Goal: Information Seeking & Learning: Compare options

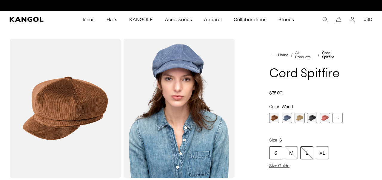
scroll to position [0, 123]
click at [307, 155] on div "L" at bounding box center [306, 152] width 13 height 13
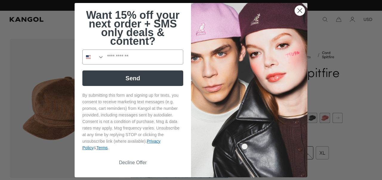
drag, startPoint x: 306, startPoint y: 8, endPoint x: 303, endPoint y: 10, distance: 3.6
click at [305, 9] on img "POPUP Form" at bounding box center [249, 90] width 116 height 174
click at [301, 12] on circle "Close dialog" at bounding box center [300, 10] width 10 height 10
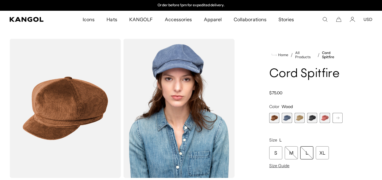
click at [307, 156] on div "L" at bounding box center [306, 152] width 13 height 13
click at [310, 153] on div "L" at bounding box center [306, 152] width 13 height 13
click at [273, 156] on div "S" at bounding box center [275, 152] width 13 height 13
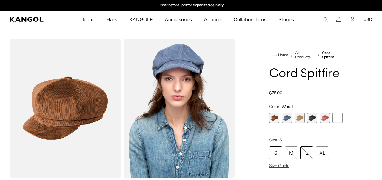
click at [306, 153] on div "L" at bounding box center [306, 152] width 13 height 13
click at [274, 117] on span "1 of 9" at bounding box center [274, 118] width 10 height 10
click at [286, 118] on span "2 of 9" at bounding box center [287, 118] width 10 height 10
click at [287, 119] on span "2 of 9" at bounding box center [287, 118] width 10 height 10
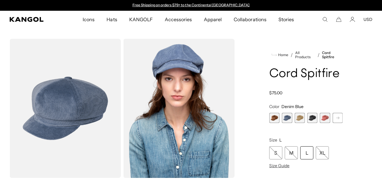
click at [301, 119] on span "3 of 9" at bounding box center [300, 118] width 10 height 10
click at [299, 118] on span "3 of 9" at bounding box center [300, 118] width 10 height 10
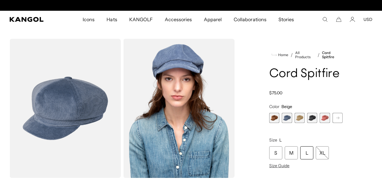
scroll to position [0, 123]
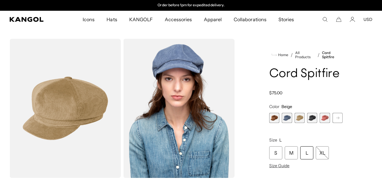
click at [312, 119] on span "4 of 9" at bounding box center [312, 118] width 10 height 10
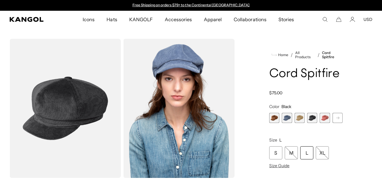
click at [326, 118] on span "5 of 9" at bounding box center [325, 118] width 10 height 10
click at [325, 119] on span "5 of 9" at bounding box center [325, 118] width 10 height 10
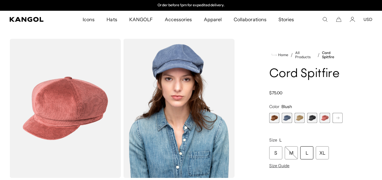
click at [338, 119] on rect at bounding box center [337, 117] width 9 height 9
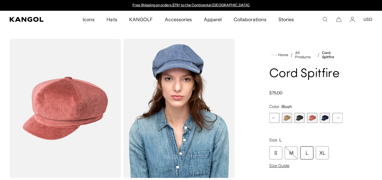
click at [338, 119] on rect at bounding box center [337, 117] width 9 height 9
click at [312, 119] on span "6 of 9" at bounding box center [312, 118] width 10 height 10
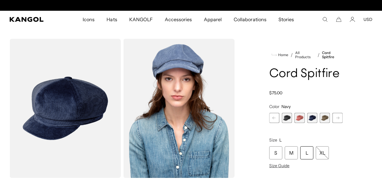
click at [328, 119] on span "7 of 9" at bounding box center [325, 118] width 10 height 10
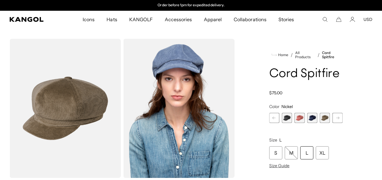
click at [336, 118] on rect at bounding box center [337, 117] width 9 height 9
click at [335, 118] on span "9 of 9" at bounding box center [338, 118] width 10 height 10
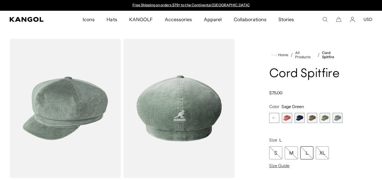
click at [323, 117] on span "8 of 9" at bounding box center [325, 118] width 10 height 10
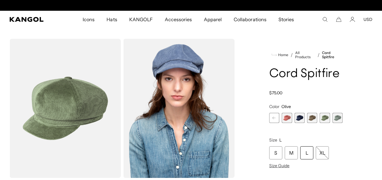
scroll to position [0, 123]
click at [336, 119] on span "9 of 9" at bounding box center [338, 118] width 10 height 10
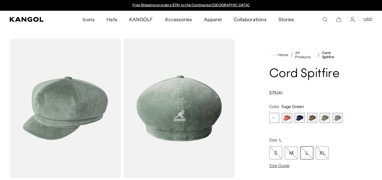
click at [299, 118] on span "6 of 9" at bounding box center [300, 118] width 10 height 10
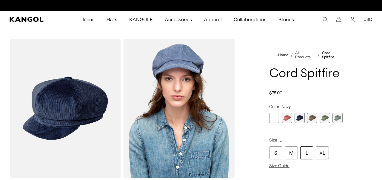
scroll to position [0, 123]
click at [191, 111] on img "Gallery Viewer" at bounding box center [178, 108] width 111 height 139
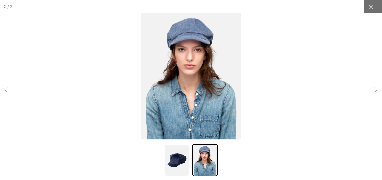
scroll to position [0, 0]
click at [372, 93] on icon at bounding box center [371, 90] width 12 height 12
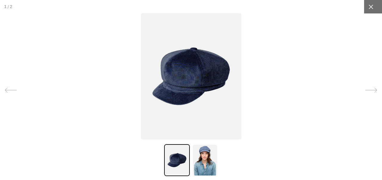
click at [369, 6] on icon at bounding box center [371, 7] width 6 height 6
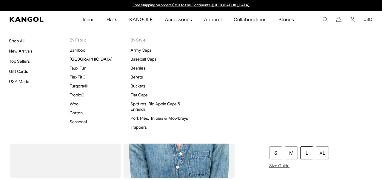
click at [117, 18] on span "Hats" at bounding box center [112, 19] width 10 height 17
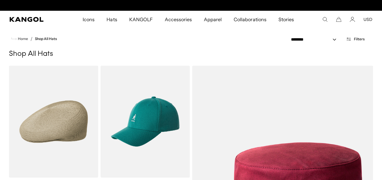
click at [116, 20] on span "Hats" at bounding box center [112, 19] width 10 height 17
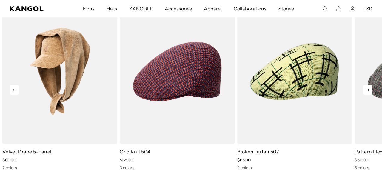
click at [369, 88] on icon at bounding box center [368, 90] width 10 height 10
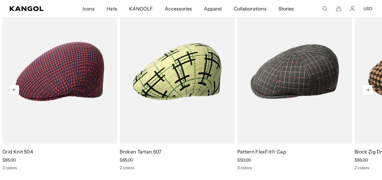
click at [368, 94] on icon at bounding box center [368, 90] width 10 height 10
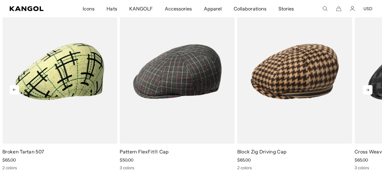
click at [368, 91] on icon at bounding box center [368, 90] width 10 height 10
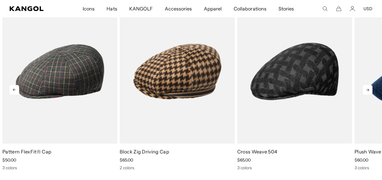
click at [368, 91] on icon at bounding box center [368, 90] width 10 height 10
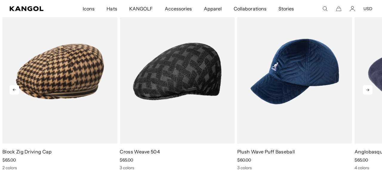
click at [368, 91] on icon at bounding box center [368, 90] width 10 height 10
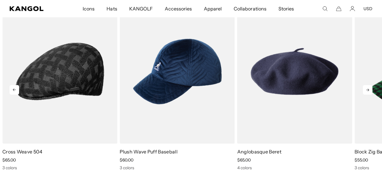
click at [368, 91] on icon at bounding box center [368, 90] width 10 height 10
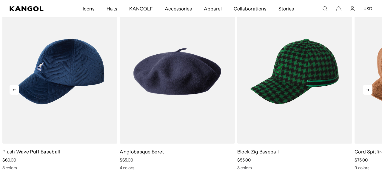
click at [367, 91] on icon at bounding box center [368, 90] width 10 height 10
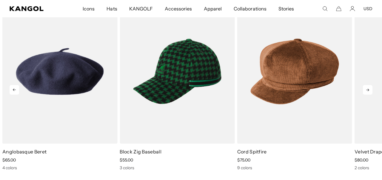
click at [367, 91] on icon at bounding box center [368, 90] width 10 height 10
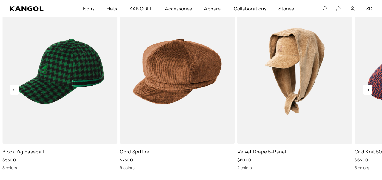
click at [367, 91] on icon at bounding box center [368, 90] width 10 height 10
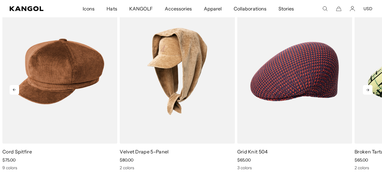
click at [367, 91] on icon at bounding box center [368, 90] width 10 height 10
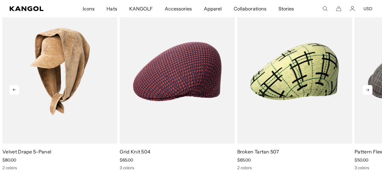
click at [367, 91] on icon at bounding box center [368, 90] width 10 height 10
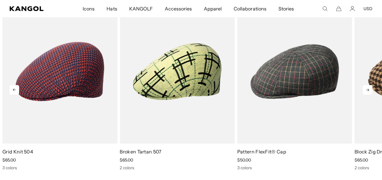
click at [367, 91] on icon at bounding box center [368, 90] width 10 height 10
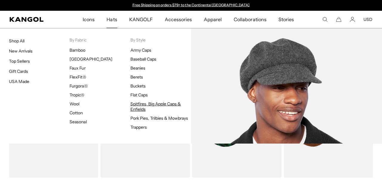
click at [152, 105] on link "Spitfires, Big Apple Caps & Enfields" at bounding box center [155, 106] width 51 height 11
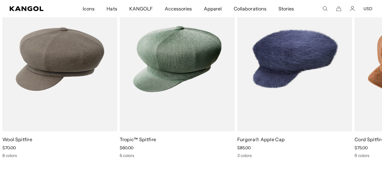
scroll to position [0, 123]
click at [368, 78] on icon at bounding box center [368, 78] width 10 height 10
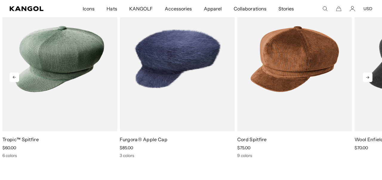
scroll to position [0, 0]
click at [365, 79] on icon at bounding box center [368, 78] width 10 height 10
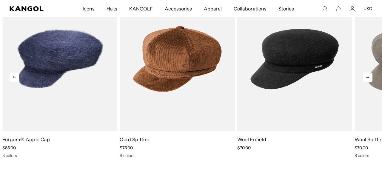
scroll to position [0, 123]
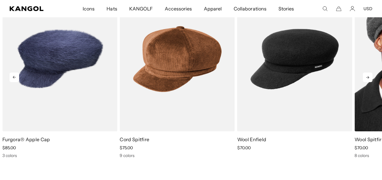
drag, startPoint x: 365, startPoint y: 79, endPoint x: 358, endPoint y: 80, distance: 7.6
click at [359, 80] on div "Previous Next Sale Price $70.00 Sale Price" at bounding box center [191, 72] width 382 height 171
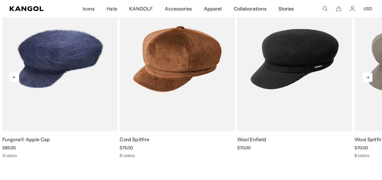
click at [369, 80] on icon at bounding box center [368, 78] width 10 height 10
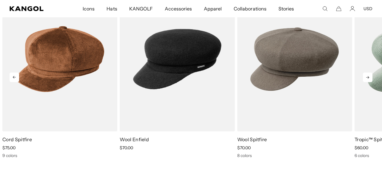
scroll to position [0, 0]
click at [369, 80] on icon at bounding box center [368, 78] width 10 height 10
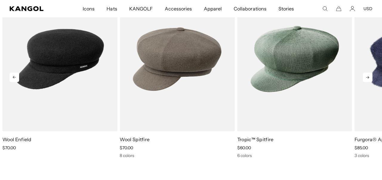
click at [369, 80] on icon at bounding box center [368, 78] width 10 height 10
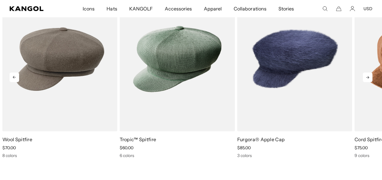
click at [369, 80] on icon at bounding box center [368, 78] width 10 height 10
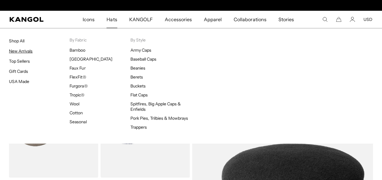
click at [18, 50] on link "New Arrivals" at bounding box center [21, 50] width 24 height 5
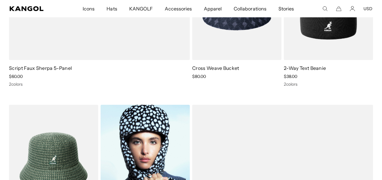
click at [153, 133] on img at bounding box center [145, 161] width 89 height 112
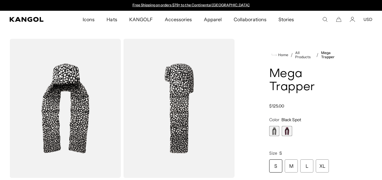
click at [286, 131] on span "2 of 2" at bounding box center [287, 131] width 10 height 10
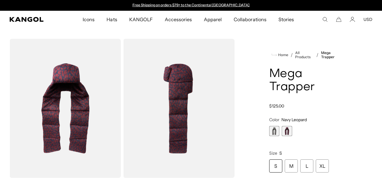
click at [271, 132] on span "1 of 2" at bounding box center [274, 131] width 10 height 10
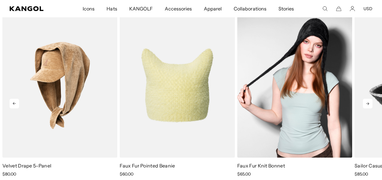
click at [310, 56] on img "3 of 5" at bounding box center [294, 85] width 115 height 144
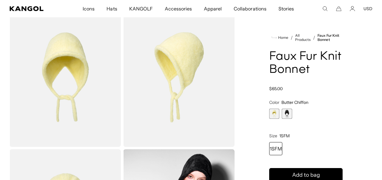
click at [288, 113] on span "2 of 2" at bounding box center [287, 114] width 10 height 10
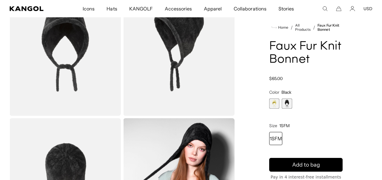
click at [276, 106] on span "1 of 2" at bounding box center [274, 104] width 10 height 10
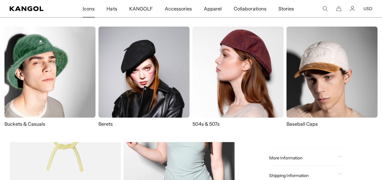
drag, startPoint x: 237, startPoint y: 97, endPoint x: 233, endPoint y: 97, distance: 4.5
click at [233, 97] on img at bounding box center [238, 72] width 91 height 91
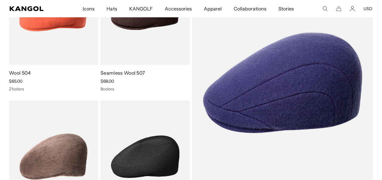
scroll to position [62, 0]
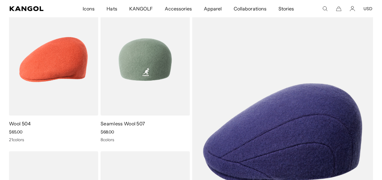
click at [136, 63] on img at bounding box center [145, 60] width 89 height 112
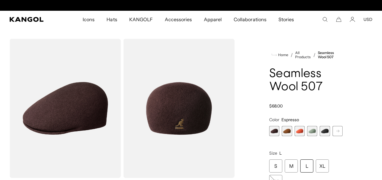
scroll to position [0, 123]
click at [307, 165] on div "L" at bounding box center [306, 165] width 13 height 13
click at [327, 133] on span "5 of 9" at bounding box center [325, 131] width 10 height 10
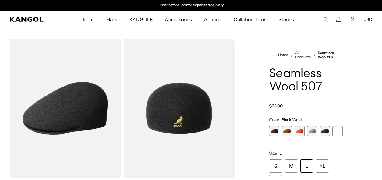
click at [339, 132] on rect at bounding box center [337, 131] width 9 height 9
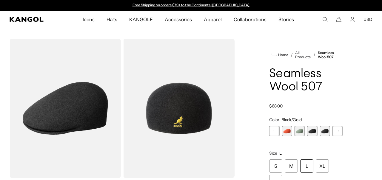
click at [324, 132] on span "6 of 9" at bounding box center [325, 131] width 10 height 10
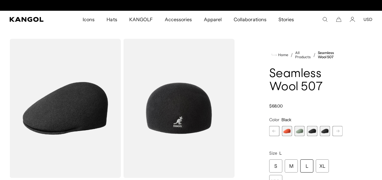
click at [336, 132] on rect at bounding box center [337, 131] width 9 height 9
click at [327, 133] on span "7 of 9" at bounding box center [325, 131] width 10 height 10
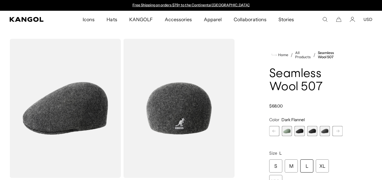
click at [338, 130] on rect at bounding box center [337, 131] width 9 height 9
click at [337, 130] on span "9 of 9" at bounding box center [338, 131] width 10 height 10
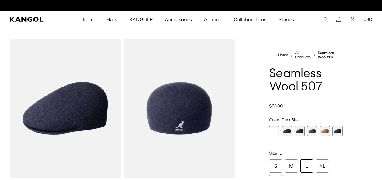
click at [336, 131] on span "9 of 9" at bounding box center [338, 131] width 10 height 10
click at [271, 130] on rect at bounding box center [274, 131] width 9 height 9
click at [273, 132] on icon at bounding box center [274, 131] width 3 height 2
click at [273, 132] on icon at bounding box center [274, 131] width 9 height 10
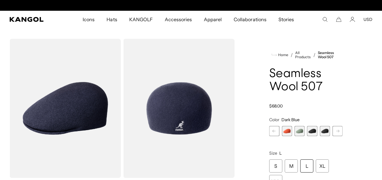
scroll to position [0, 0]
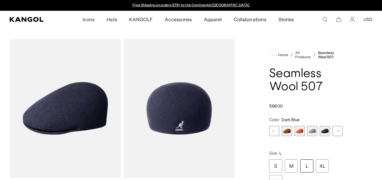
click at [273, 133] on rect at bounding box center [274, 131] width 9 height 9
click at [273, 133] on div "Previous Next Espresso Variant sold out or unavailable Rustic Caramel Variant s…" at bounding box center [305, 131] width 73 height 10
click at [273, 133] on span "1 of 9" at bounding box center [274, 131] width 10 height 10
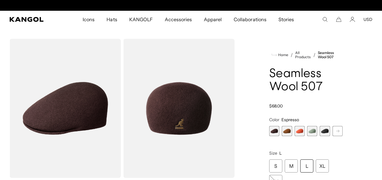
scroll to position [0, 123]
click at [284, 131] on span "2 of 9" at bounding box center [287, 131] width 10 height 10
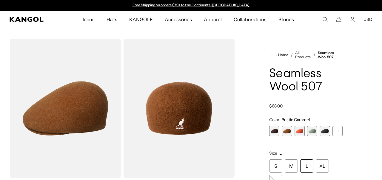
click at [303, 132] on span "3 of 9" at bounding box center [300, 131] width 10 height 10
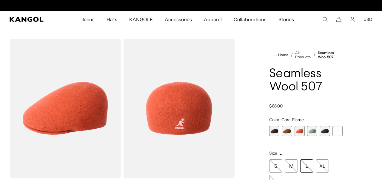
click at [308, 134] on span "4 of 9" at bounding box center [312, 131] width 10 height 10
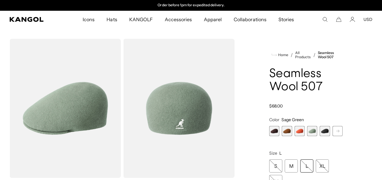
click at [326, 133] on span "5 of 9" at bounding box center [325, 131] width 10 height 10
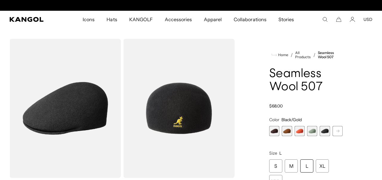
click at [337, 133] on rect at bounding box center [337, 131] width 9 height 9
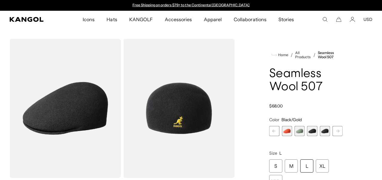
click at [322, 133] on span "6 of 9" at bounding box center [325, 131] width 10 height 10
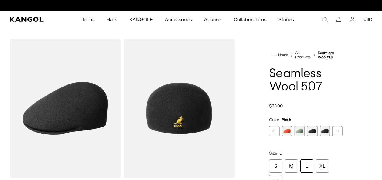
scroll to position [0, 123]
click at [340, 133] on rect at bounding box center [337, 131] width 9 height 9
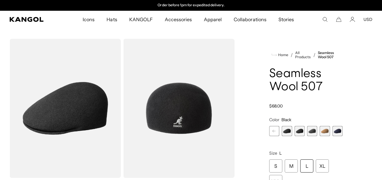
click at [313, 132] on span "7 of 9" at bounding box center [312, 131] width 10 height 10
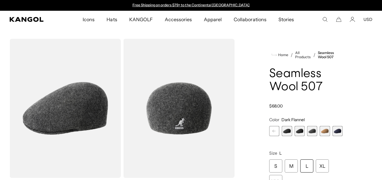
drag, startPoint x: 340, startPoint y: 132, endPoint x: 324, endPoint y: 132, distance: 15.8
click at [339, 132] on span "9 of 9" at bounding box center [338, 131] width 10 height 10
click at [335, 131] on span "9 of 9" at bounding box center [338, 131] width 10 height 10
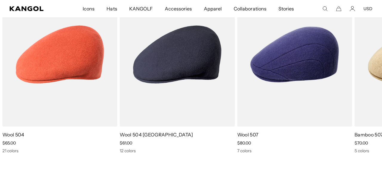
scroll to position [0, 123]
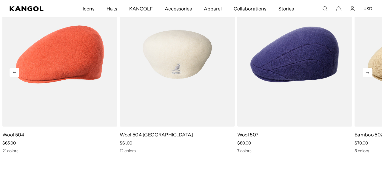
click at [193, 61] on img "2 of 5" at bounding box center [177, 54] width 115 height 144
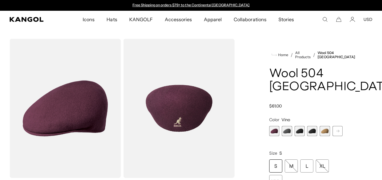
click at [287, 131] on span "2 of 12" at bounding box center [287, 131] width 10 height 10
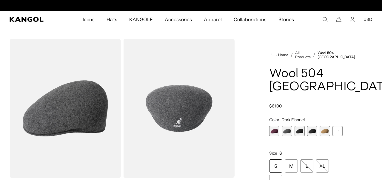
click at [299, 132] on span "3 of 12" at bounding box center [300, 131] width 10 height 10
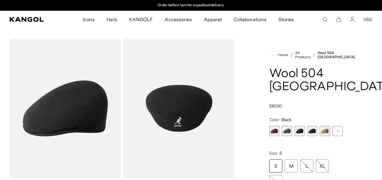
click at [312, 132] on span "4 of 12" at bounding box center [312, 131] width 10 height 10
click at [337, 133] on rect at bounding box center [337, 131] width 9 height 9
click at [313, 131] on span "5 of 12" at bounding box center [312, 131] width 10 height 10
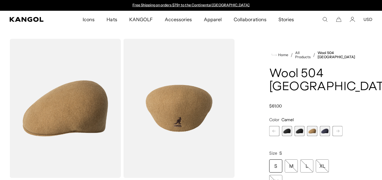
click at [323, 133] on span "6 of 12" at bounding box center [325, 131] width 10 height 10
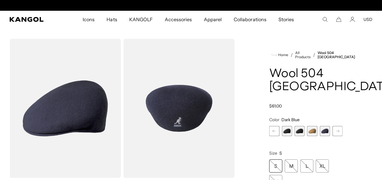
scroll to position [0, 123]
click at [338, 131] on rect at bounding box center [337, 131] width 9 height 9
click at [312, 130] on span "7 of 12" at bounding box center [312, 131] width 10 height 10
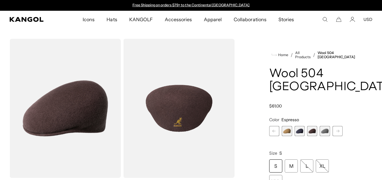
click at [325, 132] on span "8 of 12" at bounding box center [325, 131] width 10 height 10
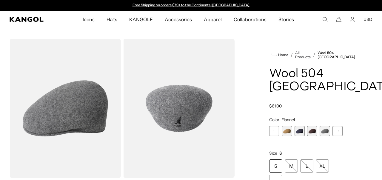
click at [340, 132] on rect at bounding box center [337, 131] width 9 height 9
click at [325, 133] on span "9 of 12" at bounding box center [325, 131] width 10 height 10
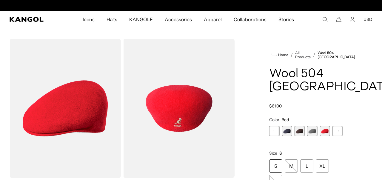
scroll to position [0, 123]
click at [339, 131] on rect at bounding box center [337, 131] width 9 height 9
click at [316, 130] on span "10 of 12" at bounding box center [312, 131] width 10 height 10
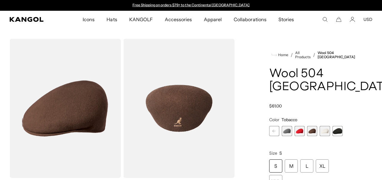
click at [327, 131] on span "11 of 12" at bounding box center [325, 131] width 10 height 10
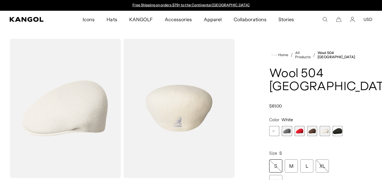
click at [338, 131] on span "12 of 12" at bounding box center [338, 131] width 10 height 10
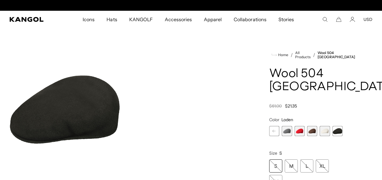
scroll to position [0, 123]
click at [336, 131] on span "12 of 12" at bounding box center [338, 131] width 10 height 10
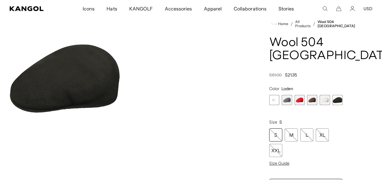
scroll to position [0, 0]
click at [339, 101] on span "12 of 12" at bounding box center [338, 100] width 10 height 10
click at [85, 75] on img "Gallery Viewer" at bounding box center [65, 77] width 111 height 139
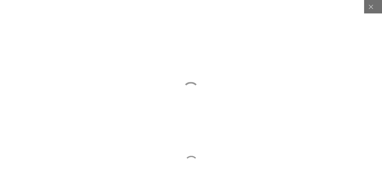
scroll to position [0, 123]
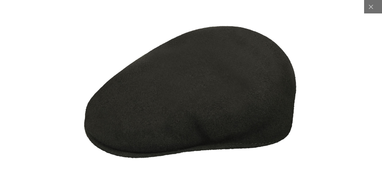
click at [255, 103] on img at bounding box center [191, 90] width 216 height 216
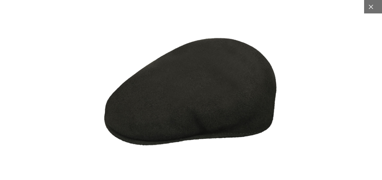
scroll to position [0, 0]
drag, startPoint x: 374, startPoint y: 7, endPoint x: 369, endPoint y: 12, distance: 7.0
click at [374, 8] on div at bounding box center [370, 6] width 13 height 13
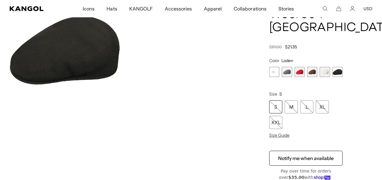
scroll to position [31, 0]
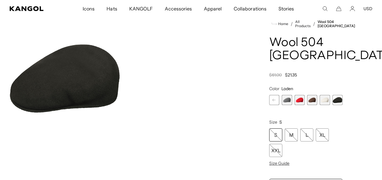
click at [335, 100] on span "12 of 12" at bounding box center [338, 100] width 10 height 10
click at [336, 99] on span "12 of 12" at bounding box center [338, 100] width 10 height 10
click at [308, 133] on div "L" at bounding box center [306, 134] width 13 height 13
click at [306, 135] on div "L" at bounding box center [306, 134] width 13 height 13
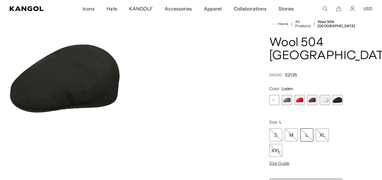
scroll to position [0, 123]
click at [338, 99] on span "12 of 12" at bounding box center [338, 100] width 10 height 10
click at [323, 99] on span "11 of 12" at bounding box center [325, 100] width 10 height 10
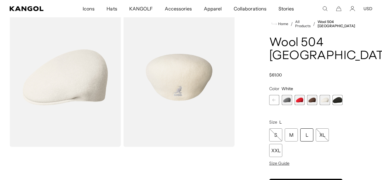
click at [312, 101] on span "10 of 12" at bounding box center [312, 100] width 10 height 10
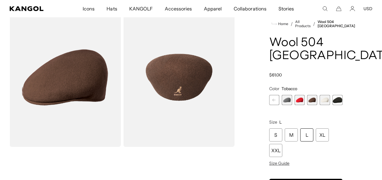
click at [302, 100] on span "9 of 12" at bounding box center [300, 100] width 10 height 10
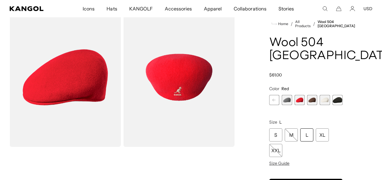
scroll to position [0, 123]
click at [286, 102] on span "8 of 12" at bounding box center [287, 100] width 10 height 10
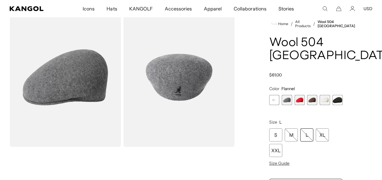
click at [275, 99] on rect at bounding box center [274, 100] width 9 height 9
click at [298, 99] on span "8 of 12" at bounding box center [300, 100] width 10 height 10
click at [287, 100] on span "7 of 12" at bounding box center [287, 100] width 10 height 10
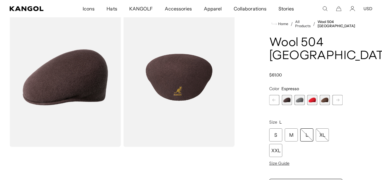
click at [271, 102] on rect at bounding box center [274, 100] width 9 height 9
click at [302, 100] on span "6 of 12" at bounding box center [300, 100] width 10 height 10
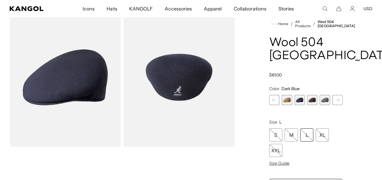
scroll to position [0, 123]
click at [287, 101] on span "5 of 12" at bounding box center [287, 100] width 10 height 10
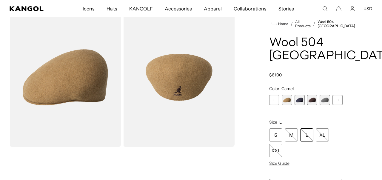
click at [273, 102] on rect at bounding box center [274, 100] width 9 height 9
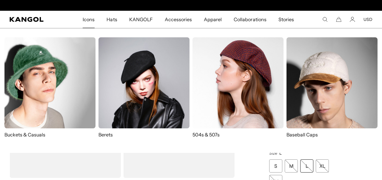
scroll to position [0, 123]
click at [90, 20] on span "Icons" at bounding box center [89, 19] width 12 height 17
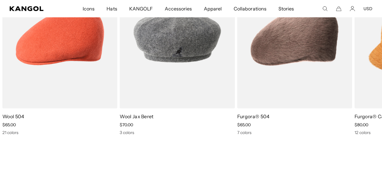
scroll to position [0, 123]
click at [367, 56] on icon at bounding box center [368, 55] width 10 height 10
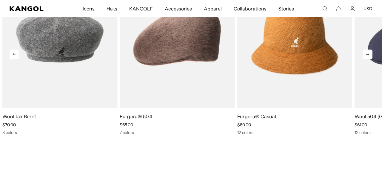
scroll to position [0, 0]
click at [367, 56] on icon at bounding box center [368, 55] width 10 height 10
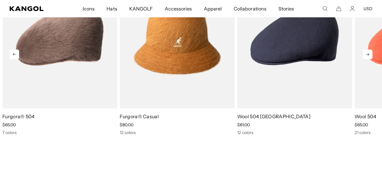
click at [367, 56] on icon at bounding box center [368, 55] width 10 height 10
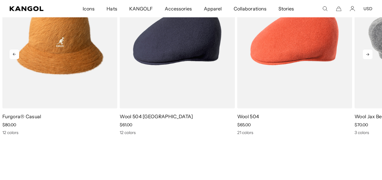
click at [367, 56] on icon at bounding box center [368, 55] width 10 height 10
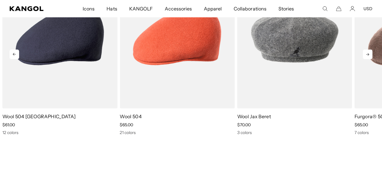
click at [367, 56] on icon at bounding box center [368, 55] width 10 height 10
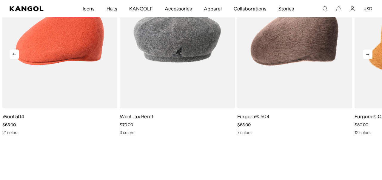
scroll to position [0, 123]
click at [367, 56] on icon at bounding box center [368, 55] width 10 height 10
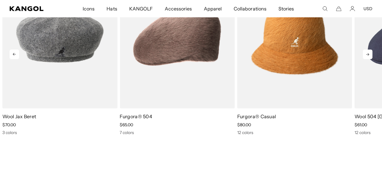
click at [367, 56] on icon at bounding box center [368, 55] width 10 height 10
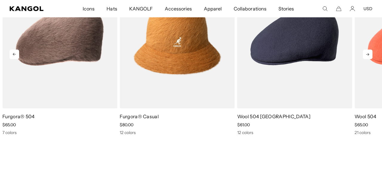
scroll to position [0, 0]
click at [367, 56] on icon at bounding box center [368, 55] width 10 height 10
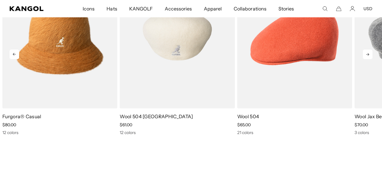
click at [176, 49] on img "5 of 5" at bounding box center [177, 36] width 115 height 144
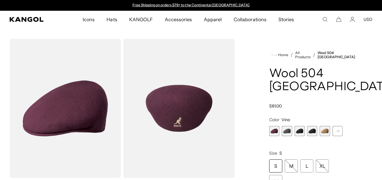
click at [274, 132] on span "1 of 12" at bounding box center [274, 131] width 10 height 10
click at [288, 133] on span "2 of 12" at bounding box center [287, 131] width 10 height 10
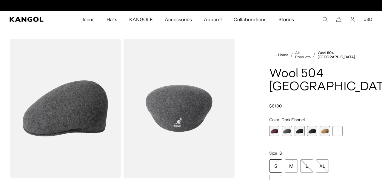
scroll to position [0, 123]
click at [298, 132] on span "3 of 12" at bounding box center [300, 131] width 10 height 10
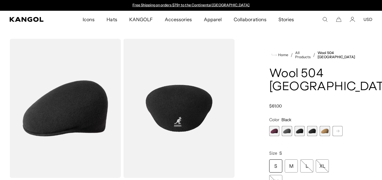
click at [286, 132] on span "2 of 12" at bounding box center [287, 131] width 10 height 10
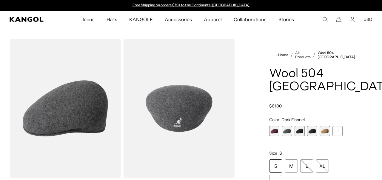
click at [296, 132] on span "3 of 12" at bounding box center [300, 131] width 10 height 10
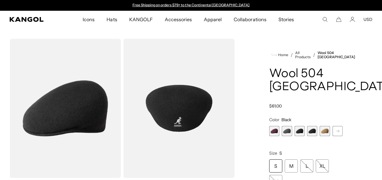
click at [313, 132] on span "4 of 12" at bounding box center [312, 131] width 10 height 10
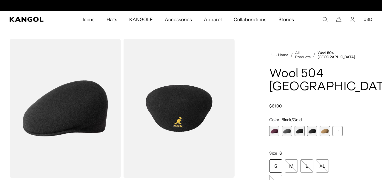
scroll to position [0, 123]
click at [322, 133] on span "5 of 12" at bounding box center [325, 131] width 10 height 10
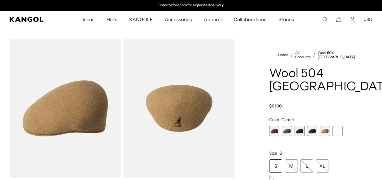
click at [337, 133] on rect at bounding box center [337, 131] width 9 height 9
drag, startPoint x: 312, startPoint y: 134, endPoint x: 315, endPoint y: 133, distance: 3.6
click at [313, 134] on span "5 of 12" at bounding box center [312, 131] width 10 height 10
click at [323, 132] on span "5 of 12" at bounding box center [325, 131] width 10 height 10
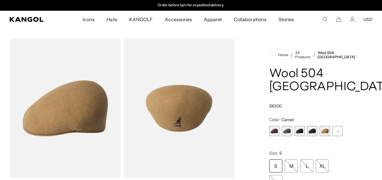
click at [338, 131] on icon at bounding box center [337, 131] width 3 height 2
click at [337, 131] on icon at bounding box center [337, 131] width 3 height 2
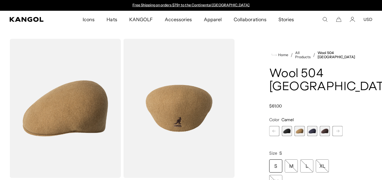
click at [310, 130] on span "6 of 12" at bounding box center [312, 131] width 10 height 10
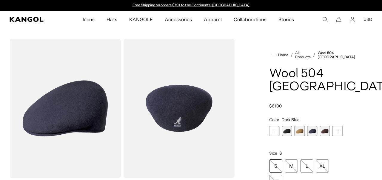
click at [327, 131] on span "7 of 12" at bounding box center [325, 131] width 10 height 10
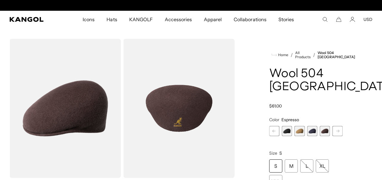
scroll to position [0, 123]
click at [339, 133] on rect at bounding box center [337, 131] width 9 height 9
click at [313, 132] on span "8 of 12" at bounding box center [312, 131] width 10 height 10
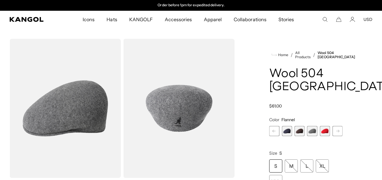
click at [323, 131] on span "9 of 12" at bounding box center [325, 131] width 10 height 10
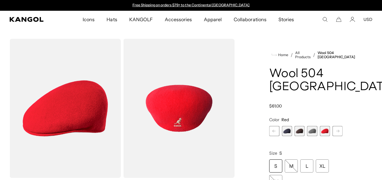
click at [339, 133] on rect at bounding box center [337, 131] width 9 height 9
click at [313, 132] on span "10 of 12" at bounding box center [312, 131] width 10 height 10
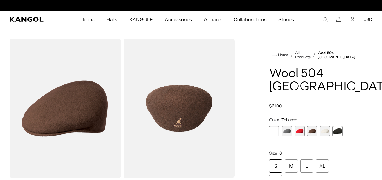
scroll to position [0, 123]
click at [323, 132] on span "11 of 12" at bounding box center [325, 131] width 10 height 10
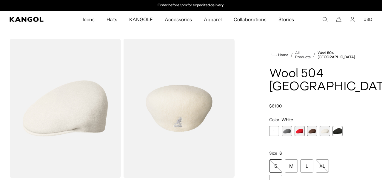
click at [339, 132] on span "12 of 12" at bounding box center [338, 131] width 10 height 10
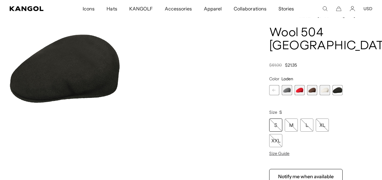
scroll to position [62, 0]
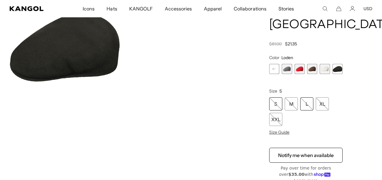
click at [310, 104] on div "L" at bounding box center [306, 103] width 13 height 13
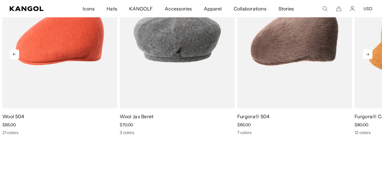
scroll to position [0, 123]
click at [13, 57] on icon at bounding box center [15, 55] width 10 height 10
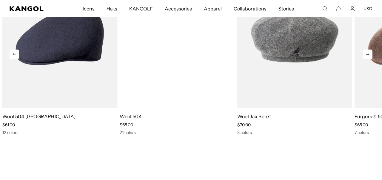
scroll to position [0, 0]
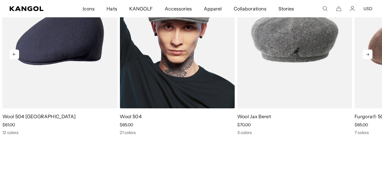
click at [194, 47] on img "1 of 5" at bounding box center [177, 36] width 115 height 144
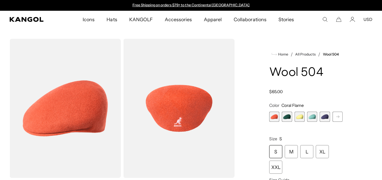
click at [286, 117] on span "2 of 21" at bounding box center [287, 117] width 10 height 10
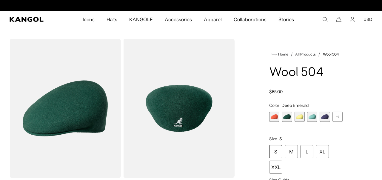
click at [337, 118] on rect at bounding box center [337, 116] width 9 height 9
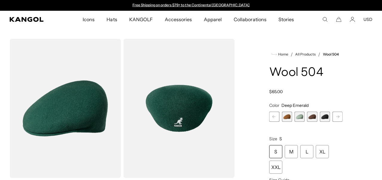
click at [311, 118] on span "8 of 21" at bounding box center [312, 117] width 10 height 10
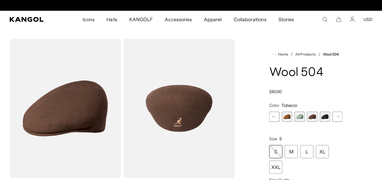
scroll to position [0, 123]
click at [325, 118] on span "9 of 21" at bounding box center [325, 117] width 10 height 10
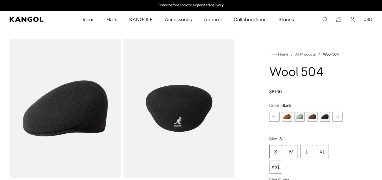
click at [339, 117] on icon at bounding box center [337, 117] width 3 height 2
click at [339, 117] on rect at bounding box center [337, 116] width 9 height 9
click at [289, 116] on span "9 of 21" at bounding box center [287, 117] width 10 height 10
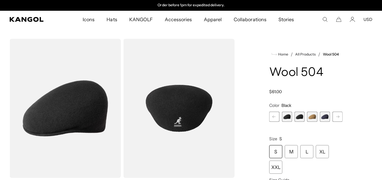
click at [301, 118] on span "10 of 21" at bounding box center [300, 117] width 10 height 10
click at [315, 118] on span "11 of 21" at bounding box center [312, 117] width 10 height 10
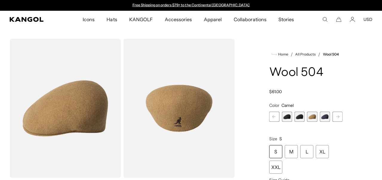
click at [326, 117] on span "12 of 21" at bounding box center [325, 117] width 10 height 10
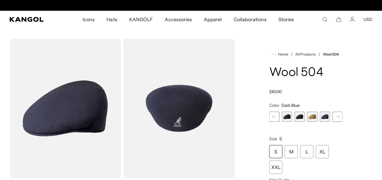
scroll to position [0, 123]
click at [336, 118] on rect at bounding box center [337, 116] width 9 height 9
click at [297, 117] on span "13 of 21" at bounding box center [300, 117] width 10 height 10
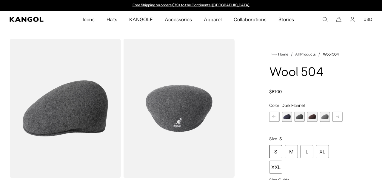
click at [313, 118] on span "14 of 21" at bounding box center [312, 117] width 10 height 10
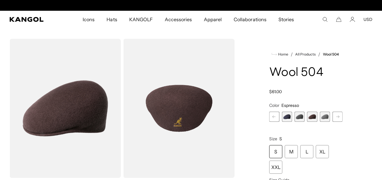
scroll to position [0, 123]
click at [324, 119] on span "15 of 21" at bounding box center [325, 117] width 10 height 10
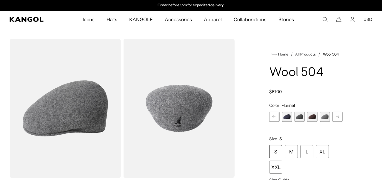
click at [336, 117] on rect at bounding box center [337, 116] width 9 height 9
click at [300, 116] on span "17 of 21" at bounding box center [300, 117] width 10 height 10
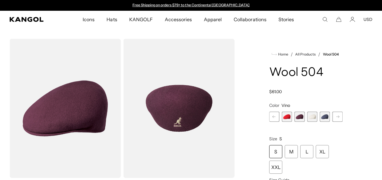
click at [311, 119] on span "18 of 21" at bounding box center [312, 117] width 10 height 10
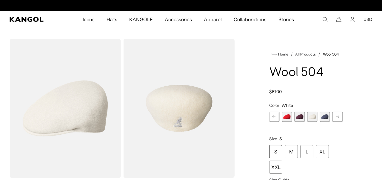
scroll to position [0, 123]
click at [325, 118] on span "19 of 21" at bounding box center [325, 117] width 10 height 10
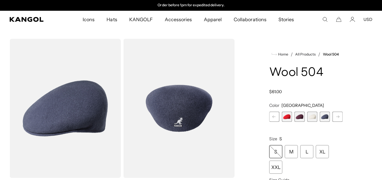
click at [336, 118] on rect at bounding box center [337, 116] width 9 height 9
click at [336, 118] on div "Previous Next Coral Flame Variant sold out or unavailable Deep Emerald Variant …" at bounding box center [305, 117] width 73 height 10
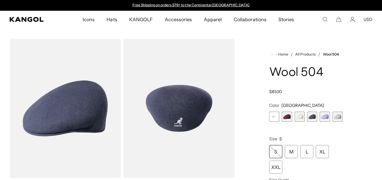
click at [339, 118] on span "21 of 21" at bounding box center [338, 117] width 10 height 10
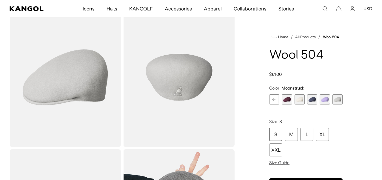
scroll to position [0, 123]
